Goal: Task Accomplishment & Management: Manage account settings

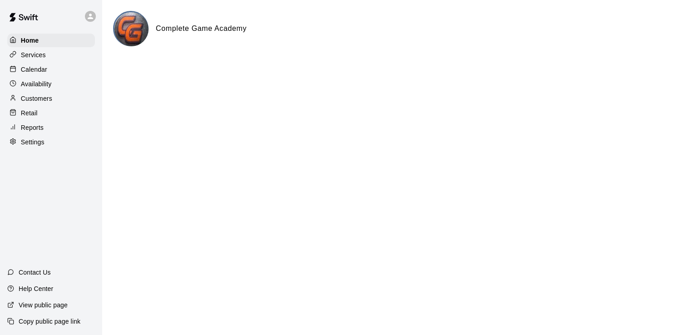
click at [33, 86] on p "Availability" at bounding box center [36, 83] width 31 height 9
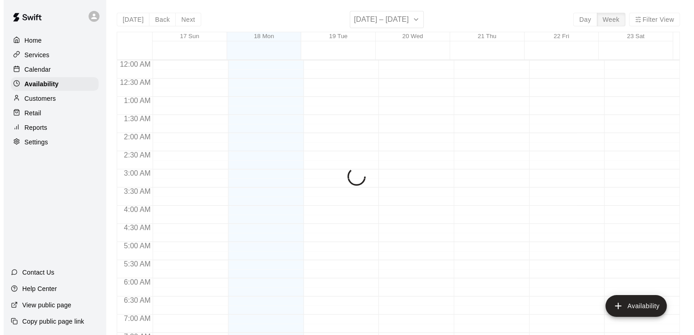
scroll to position [578, 0]
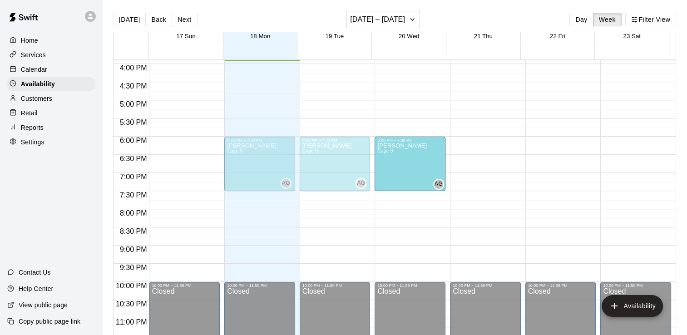
drag, startPoint x: 473, startPoint y: 157, endPoint x: 424, endPoint y: 158, distance: 49.5
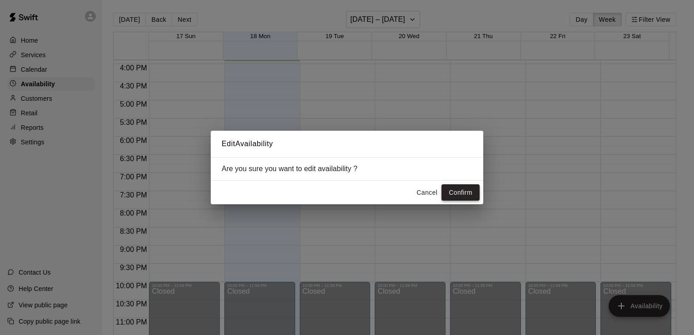
click at [461, 197] on button "Confirm" at bounding box center [460, 192] width 38 height 17
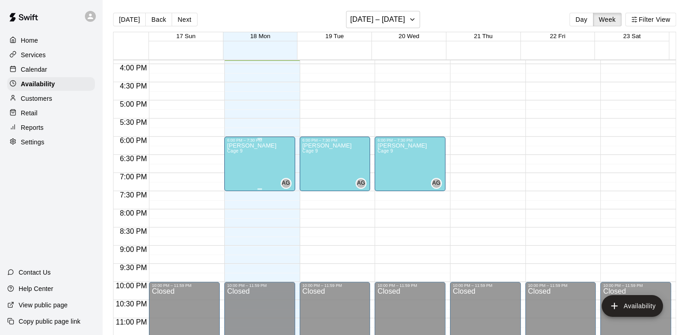
drag, startPoint x: 262, startPoint y: 163, endPoint x: 255, endPoint y: 161, distance: 7.5
click at [255, 161] on div "[PERSON_NAME] Cage 9" at bounding box center [252, 310] width 50 height 335
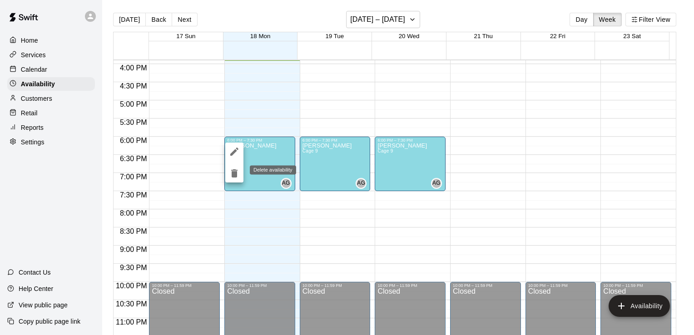
click at [235, 178] on icon "delete" at bounding box center [234, 173] width 11 height 11
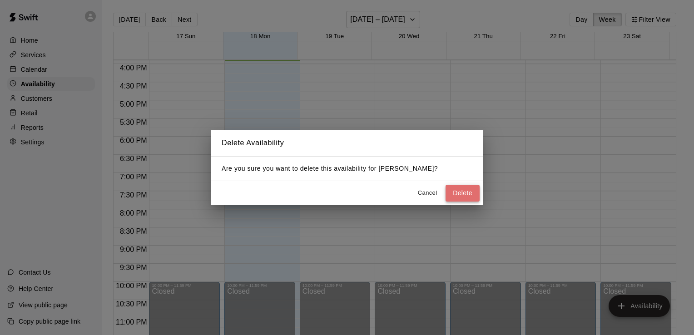
click at [474, 193] on button "Delete" at bounding box center [463, 193] width 34 height 17
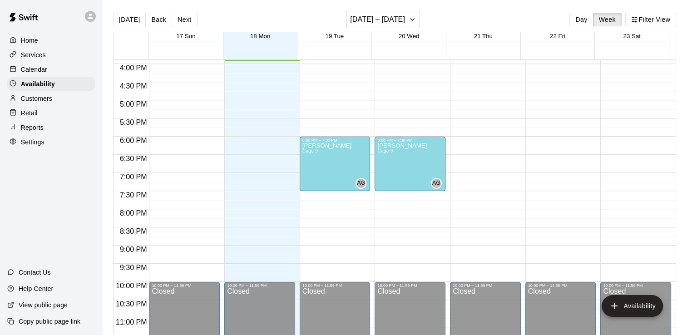
click at [31, 45] on p "Home" at bounding box center [29, 40] width 17 height 9
